Goal: Information Seeking & Learning: Learn about a topic

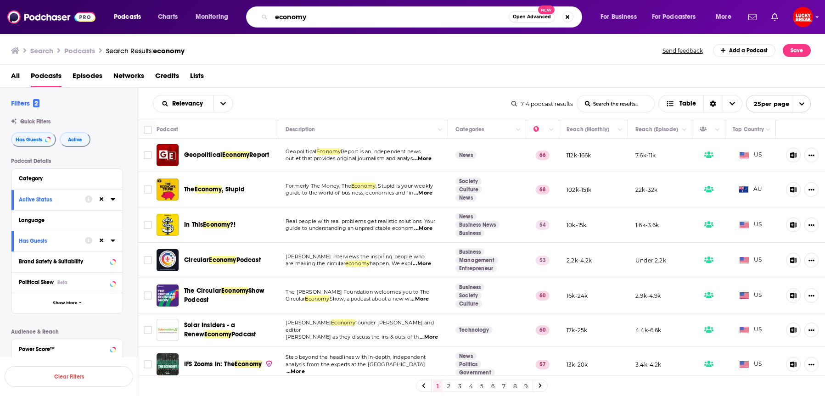
click at [293, 17] on input "economy" at bounding box center [389, 17] width 237 height 15
type input "delulu [PERSON_NAME]"
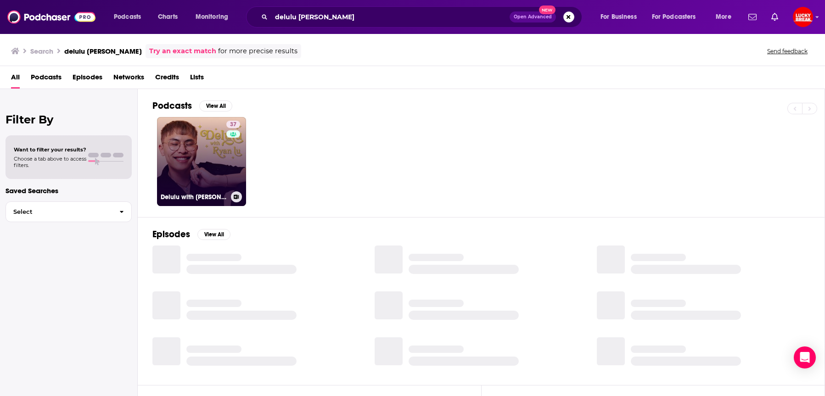
click at [202, 160] on link "37 Delulu with [PERSON_NAME]" at bounding box center [201, 161] width 89 height 89
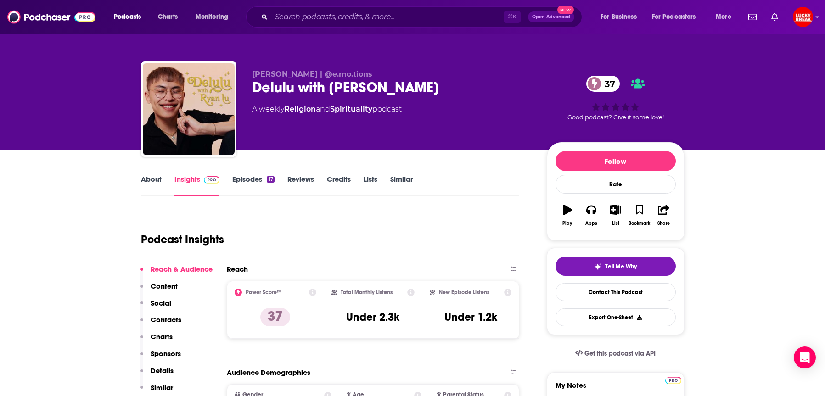
click at [256, 178] on link "Episodes 17" at bounding box center [253, 185] width 42 height 21
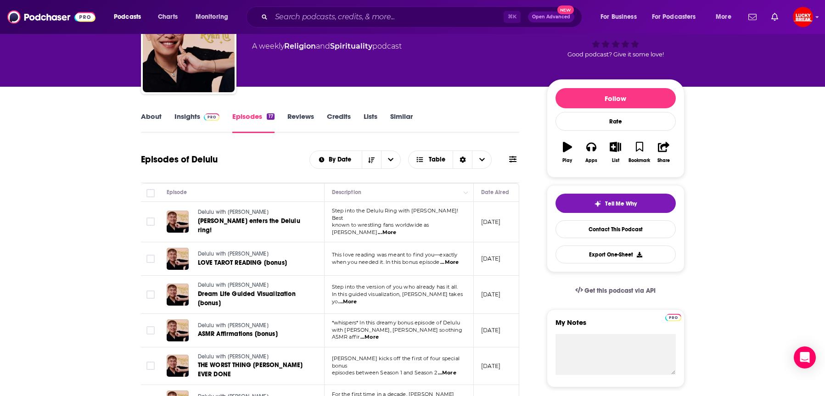
scroll to position [135, 0]
